Goal: Task Accomplishment & Management: Manage account settings

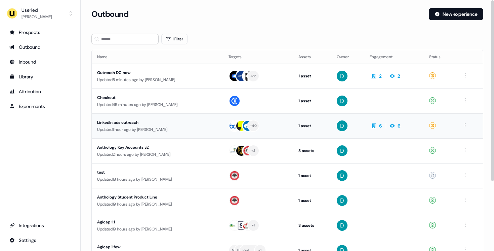
click at [157, 121] on div "LinkedIn ads outreach" at bounding box center [157, 122] width 121 height 7
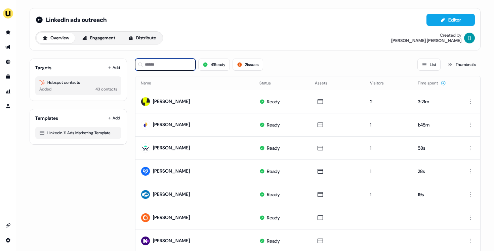
click at [167, 62] on input at bounding box center [165, 65] width 61 height 12
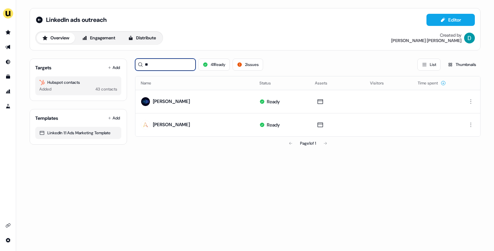
type input "*"
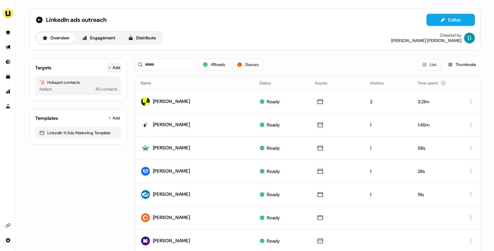
click at [108, 65] on button "Add" at bounding box center [114, 67] width 15 height 9
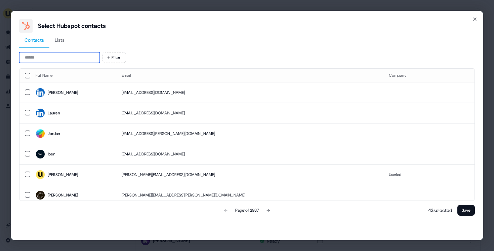
click at [64, 60] on input at bounding box center [59, 57] width 81 height 11
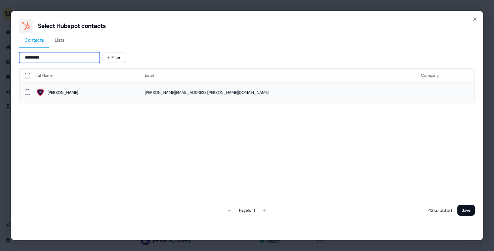
type input "*********"
click at [75, 94] on span "[PERSON_NAME]" at bounding box center [85, 92] width 99 height 9
click at [464, 205] on button "Save" at bounding box center [466, 210] width 17 height 11
